Goal: Information Seeking & Learning: Check status

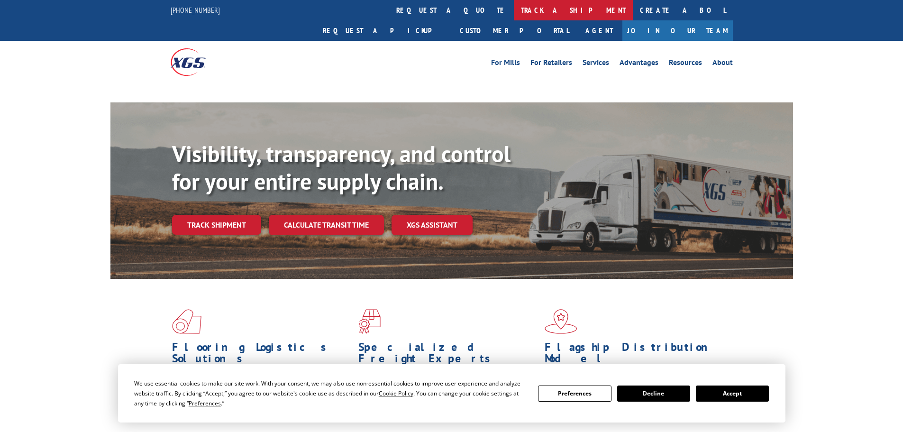
click at [514, 12] on link "track a shipment" at bounding box center [573, 10] width 119 height 20
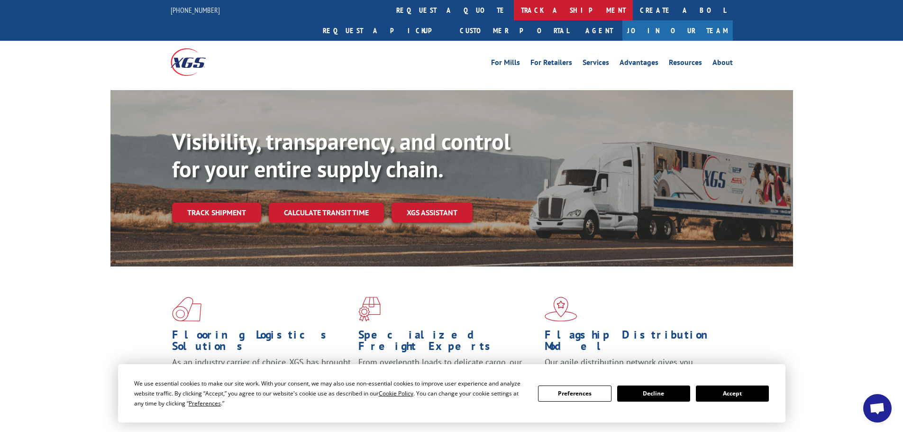
click at [514, 10] on link "track a shipment" at bounding box center [573, 10] width 119 height 20
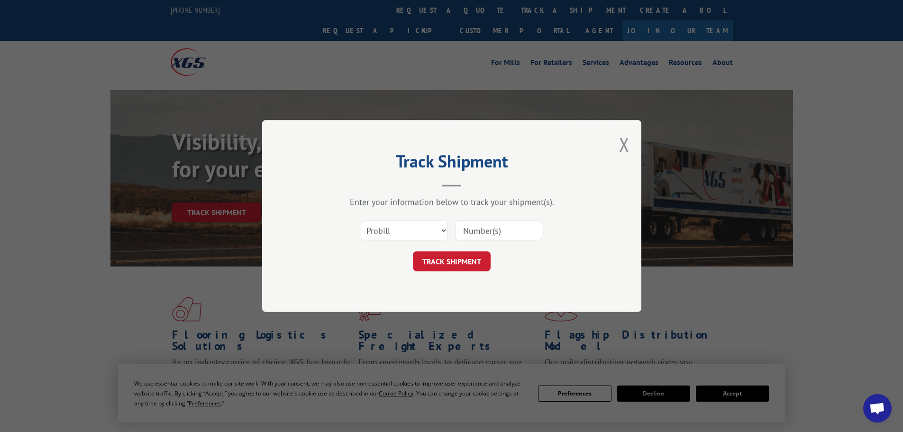
click at [471, 235] on input at bounding box center [498, 230] width 87 height 20
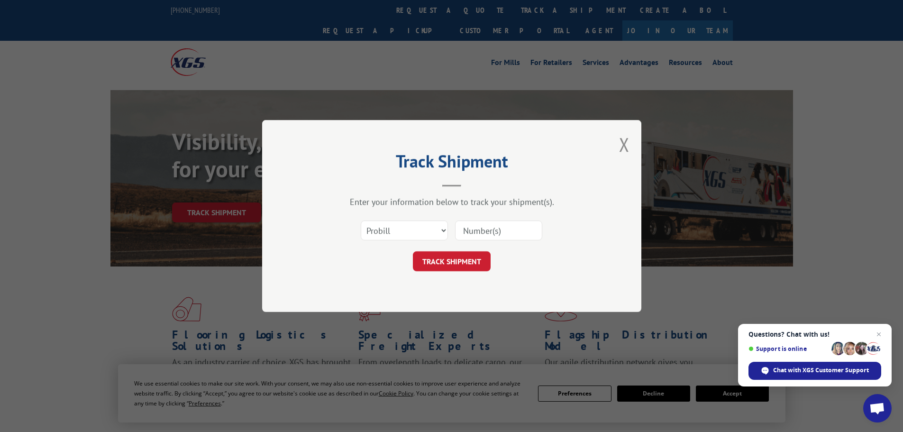
paste input "17479424"
type input "17479424"
click at [454, 266] on button "TRACK SHIPMENT" at bounding box center [452, 261] width 78 height 20
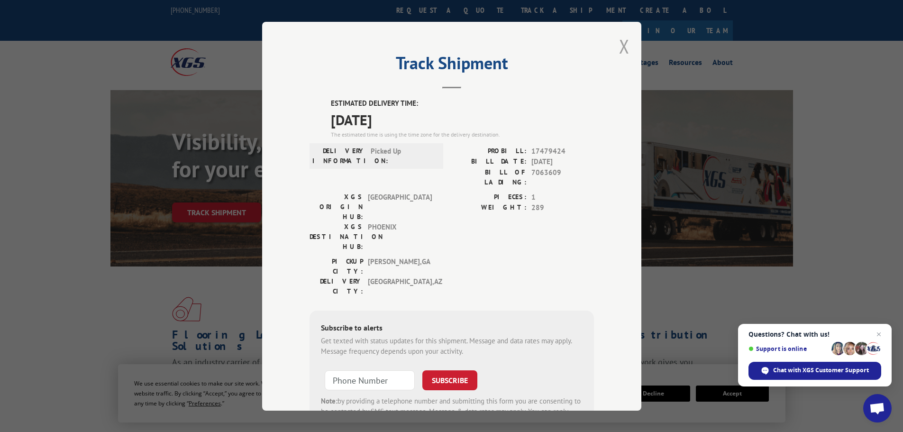
click at [625, 42] on button "Close modal" at bounding box center [624, 46] width 10 height 25
